Goal: Task Accomplishment & Management: Manage account settings

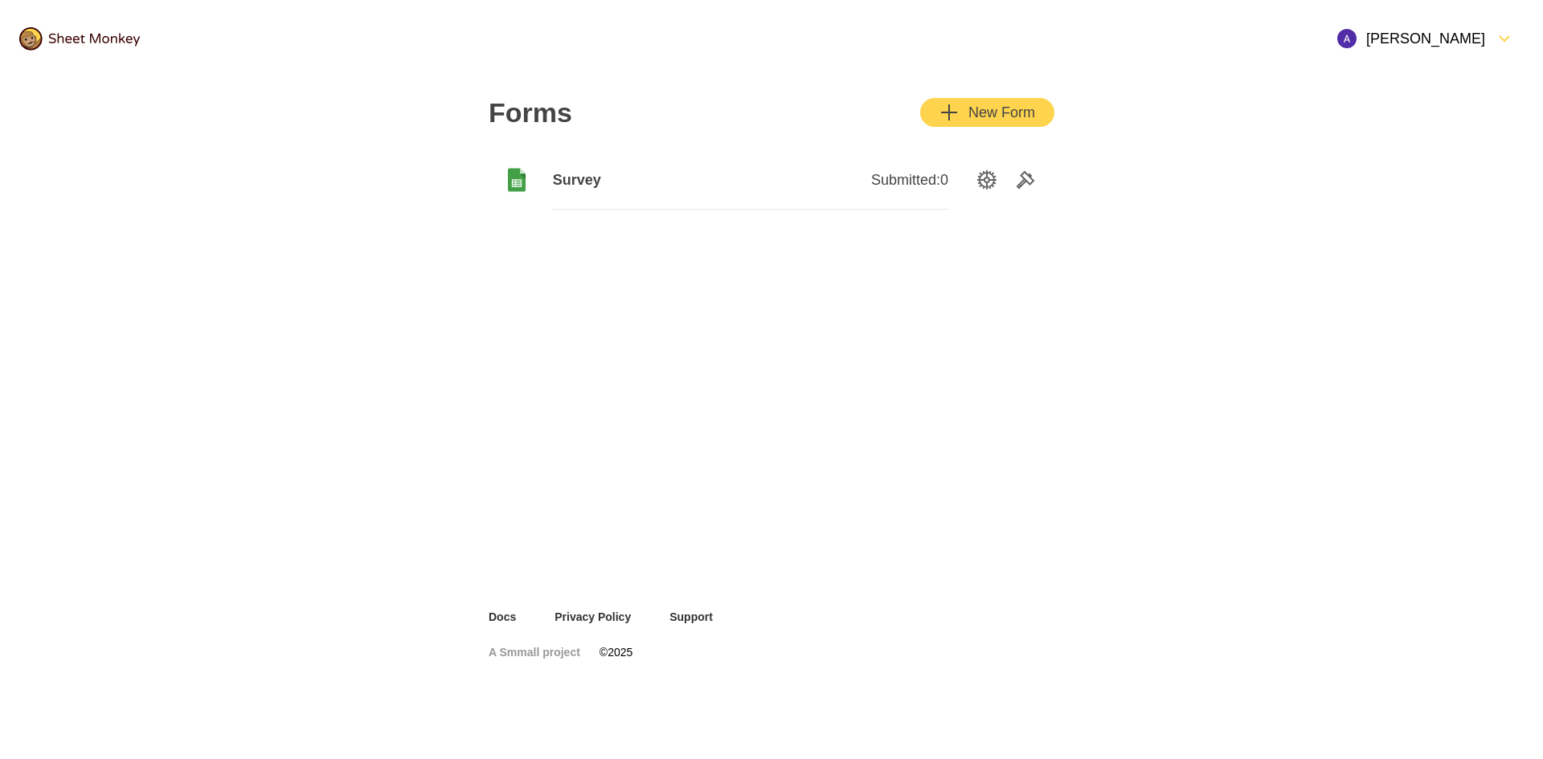
click at [950, 112] on icon "Add" at bounding box center [949, 112] width 16 height 16
click at [865, 176] on div "Submitted: 1" at bounding box center [849, 180] width 198 height 59
click at [590, 179] on span "Survey" at bounding box center [652, 179] width 198 height 19
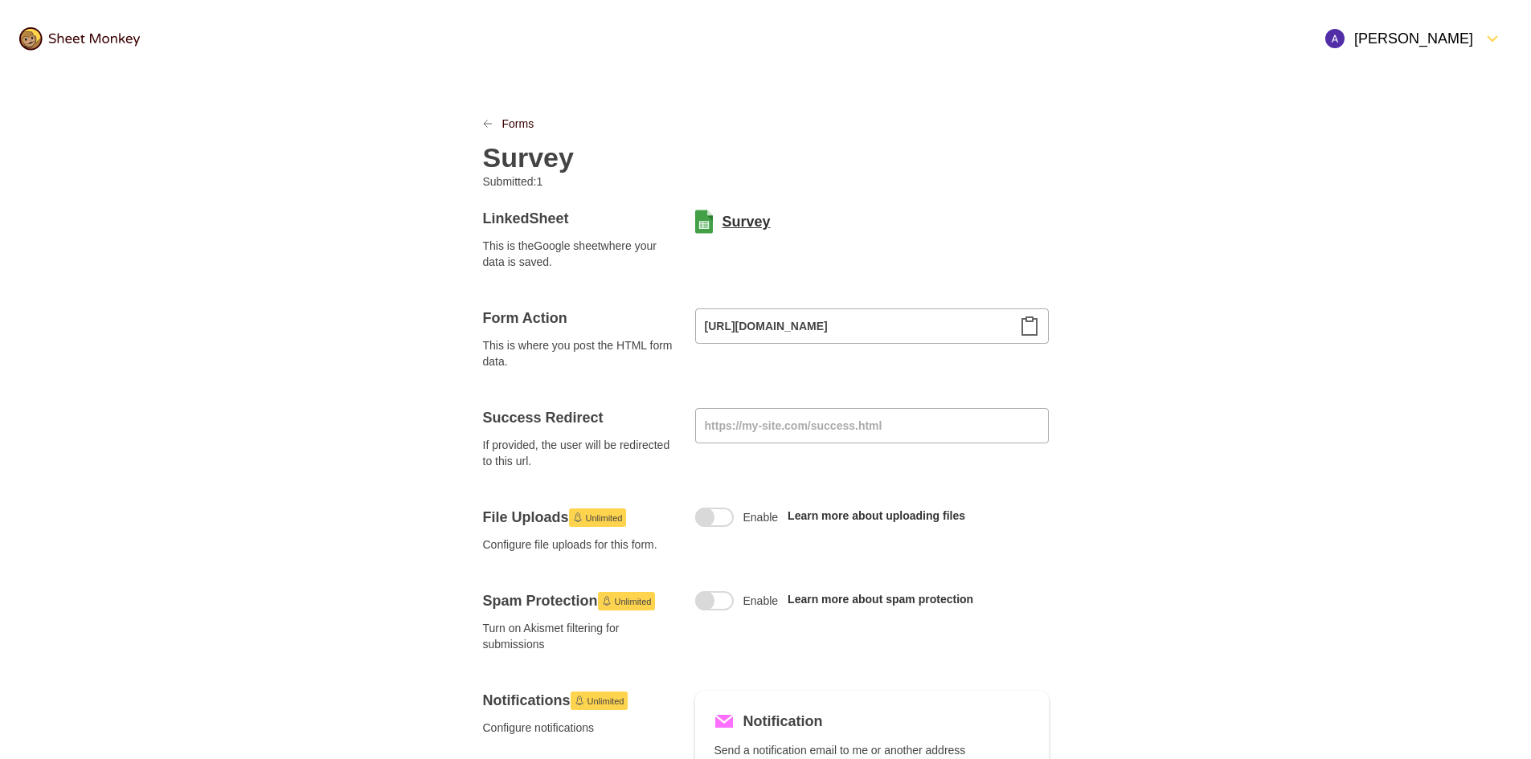
click at [726, 224] on link "Survey" at bounding box center [746, 221] width 48 height 19
click at [1500, 37] on icon "FormDown" at bounding box center [1491, 38] width 19 height 19
click at [1392, 141] on div "Log Out" at bounding box center [1411, 149] width 199 height 35
